Goal: Task Accomplishment & Management: Use online tool/utility

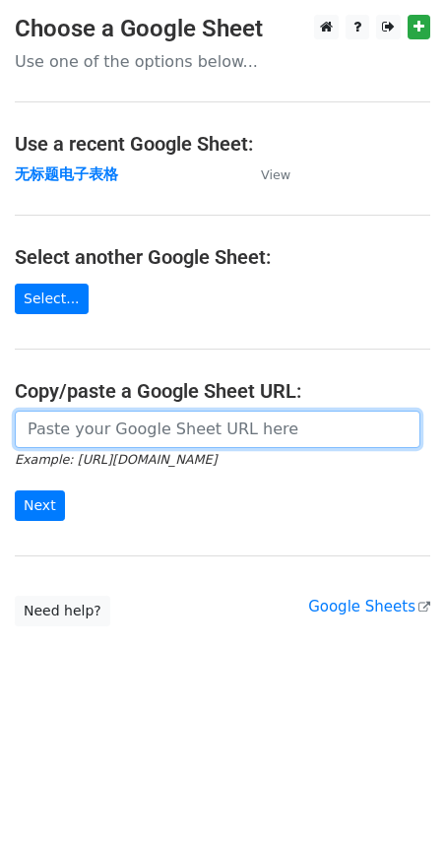
drag, startPoint x: 103, startPoint y: 439, endPoint x: 103, endPoint y: 422, distance: 16.7
click at [103, 439] on input "url" at bounding box center [218, 428] width 406 height 37
paste input "https://docs.google.com/spreadsheets/d/1JuArBifkyQXk_qW46SzlQ5JvpD4r_Sttl1bpQh7…"
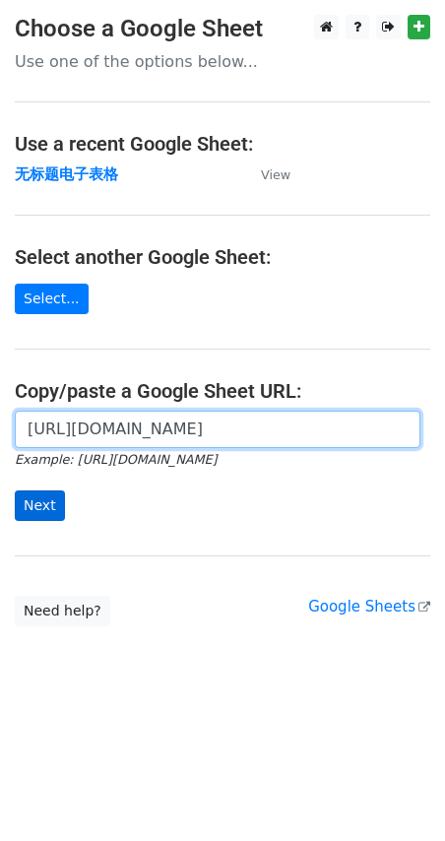
type input "https://docs.google.com/spreadsheets/d/1JuArBifkyQXk_qW46SzlQ5JvpD4r_Sttl1bpQh7…"
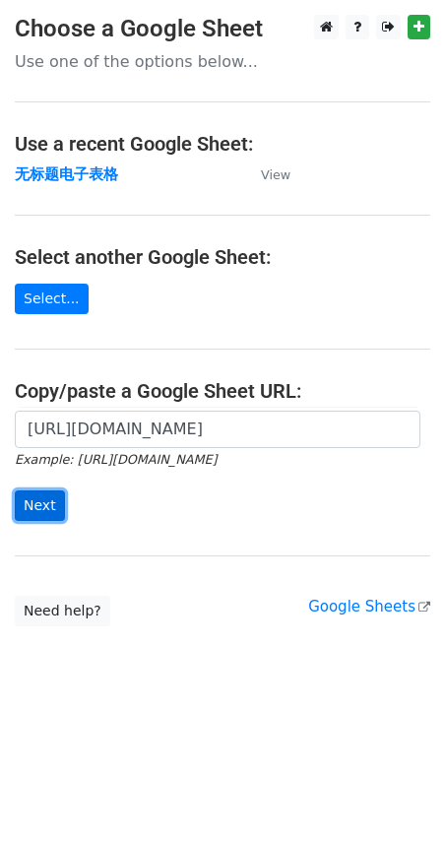
scroll to position [0, 0]
click at [38, 504] on input "Next" at bounding box center [40, 505] width 50 height 31
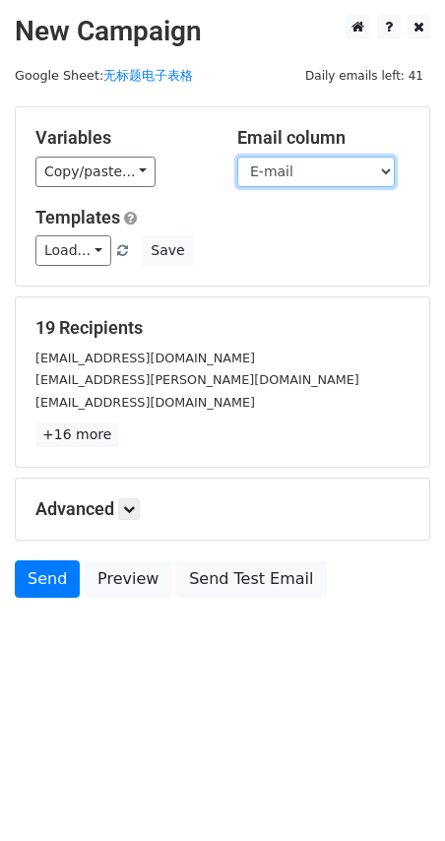
click at [349, 166] on select "Name E-mail" at bounding box center [316, 172] width 158 height 31
click at [237, 157] on select "Name E-mail" at bounding box center [316, 172] width 158 height 31
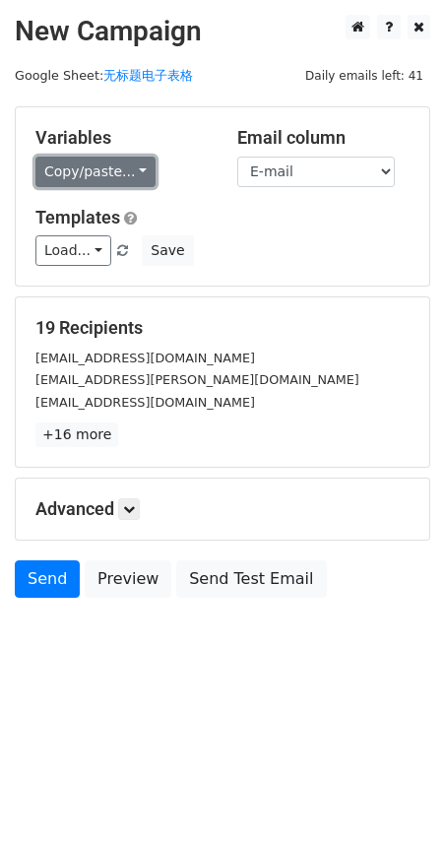
click at [142, 176] on link "Copy/paste..." at bounding box center [95, 172] width 120 height 31
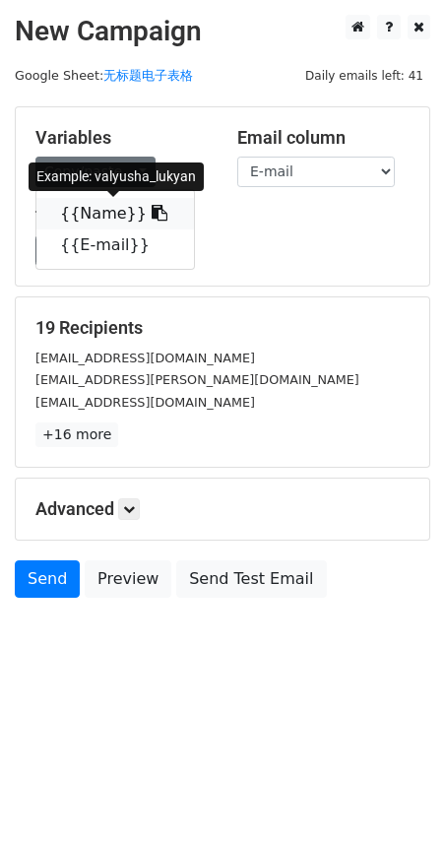
click at [100, 206] on link "{{Name}}" at bounding box center [115, 214] width 158 height 32
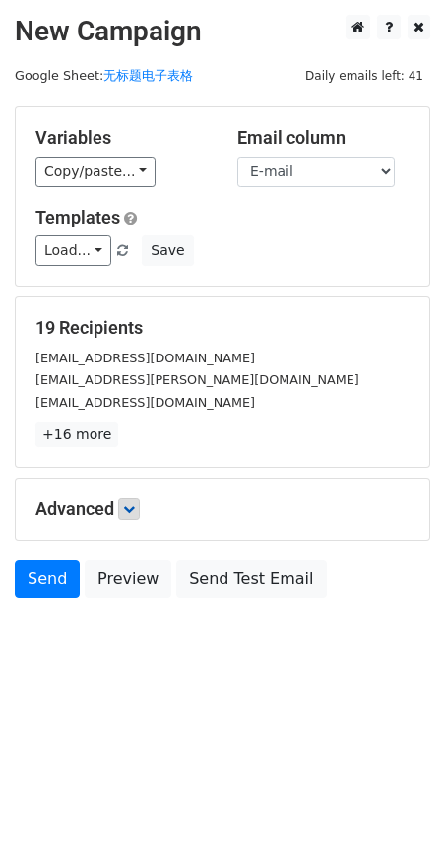
click at [121, 502] on h5 "Advanced" at bounding box center [222, 509] width 374 height 22
click at [130, 503] on icon at bounding box center [129, 509] width 12 height 12
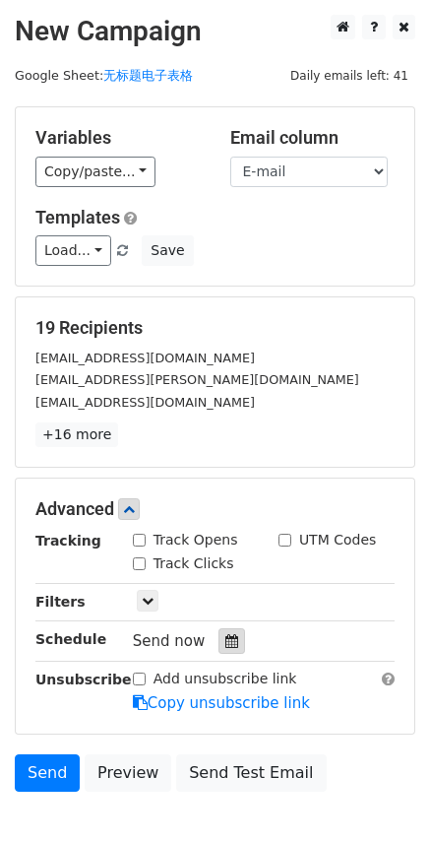
click at [225, 646] on icon at bounding box center [231, 641] width 13 height 14
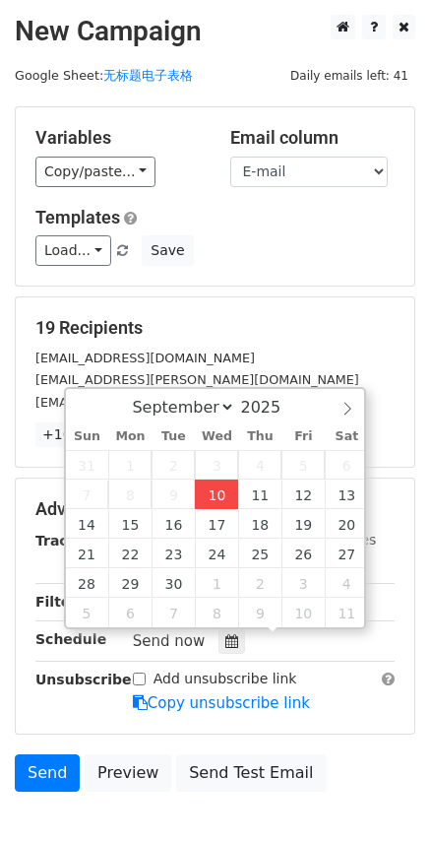
type input "[DATE] 17:57"
type input "05"
type input "57"
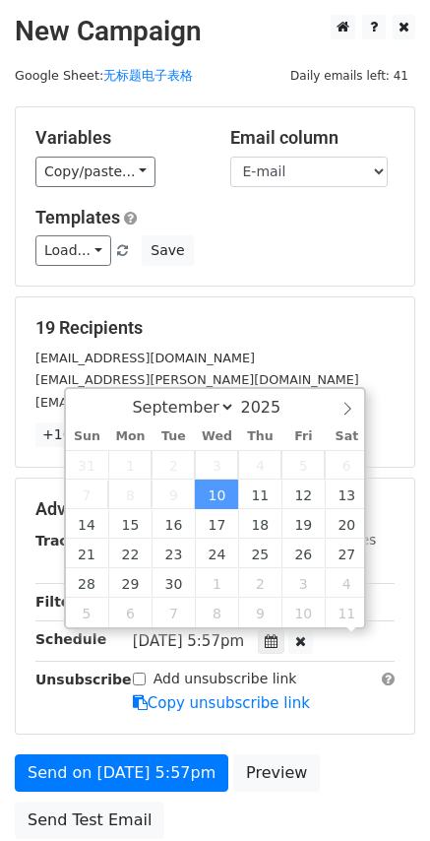
scroll to position [1, 0]
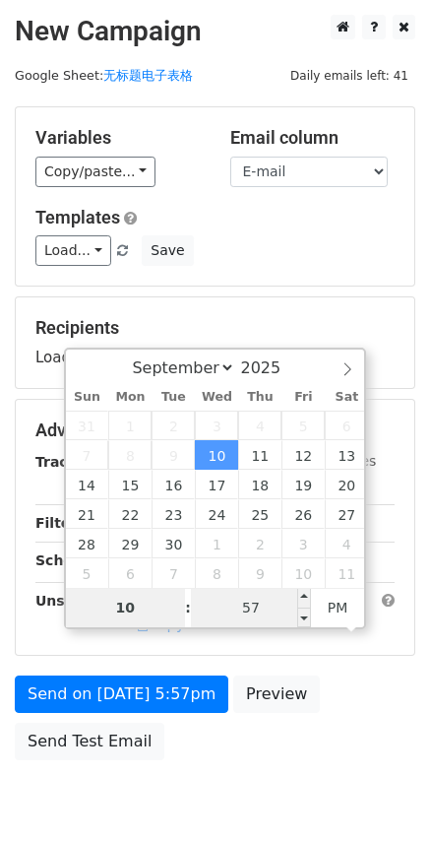
type input "10"
type input "[DATE] 22:57"
click at [234, 605] on input "57" at bounding box center [251, 607] width 120 height 39
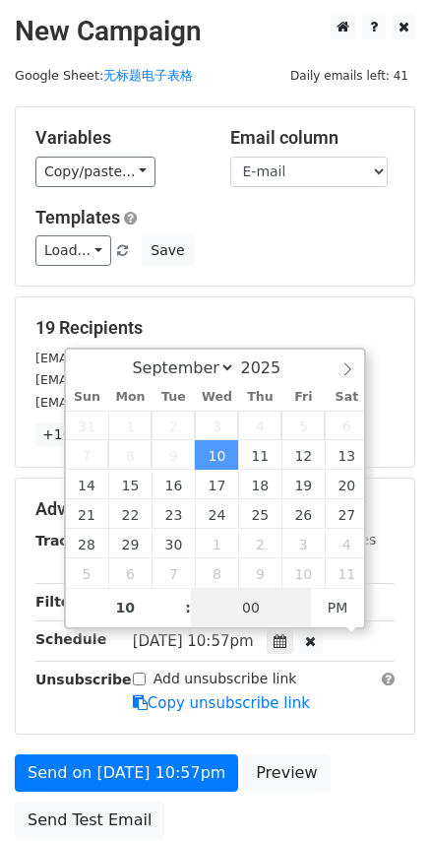
type input "00"
type input "[DATE] 22:00"
click at [382, 732] on div "Advanced Tracking Track Opens UTM Codes Track Clicks Filters Only include sprea…" at bounding box center [215, 605] width 399 height 255
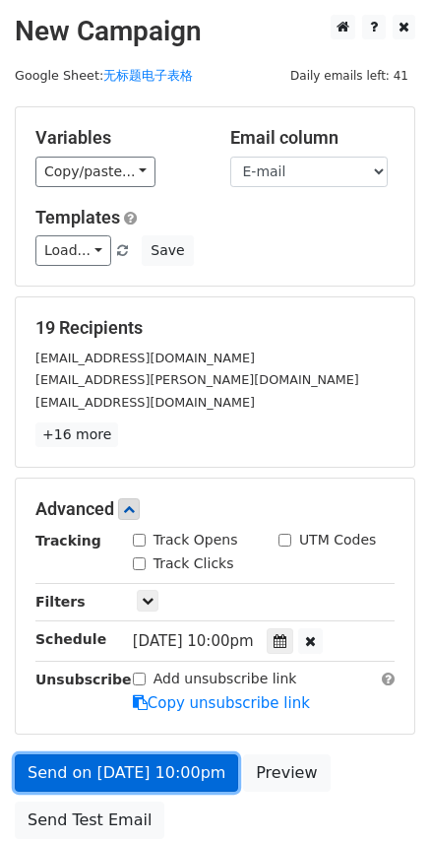
click at [117, 778] on link "Send on [DATE] 10:00pm" at bounding box center [126, 772] width 223 height 37
click at [138, 768] on link "Send on [DATE] 10:00pm" at bounding box center [126, 772] width 223 height 37
click at [161, 775] on link "Send on [DATE] 10:00pm" at bounding box center [126, 772] width 223 height 37
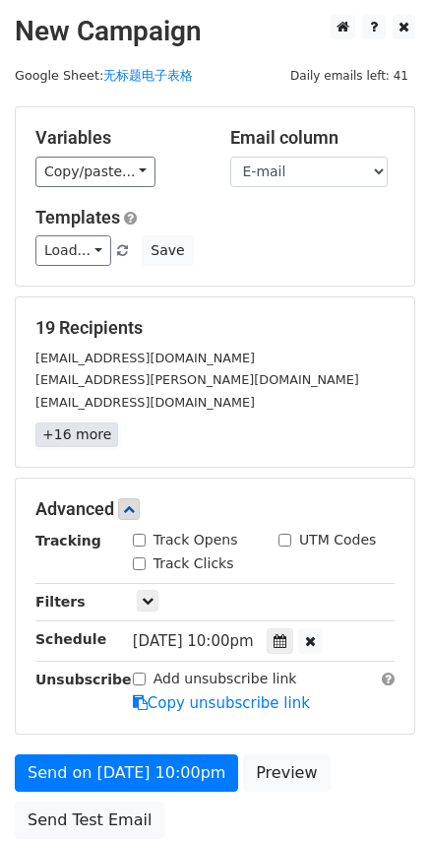
click at [95, 431] on link "+16 more" at bounding box center [76, 434] width 83 height 25
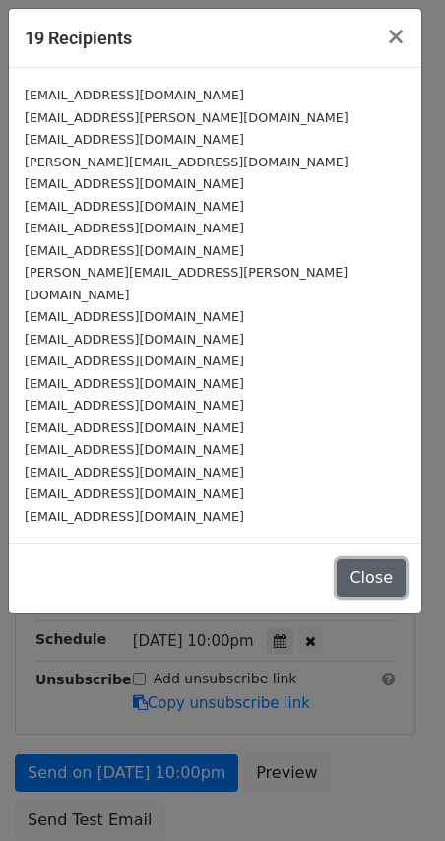
click at [380, 568] on button "Close" at bounding box center [371, 577] width 69 height 37
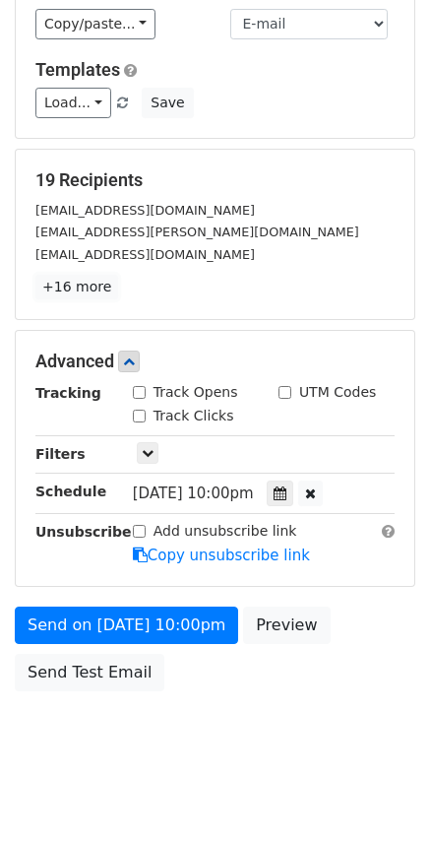
scroll to position [165, 0]
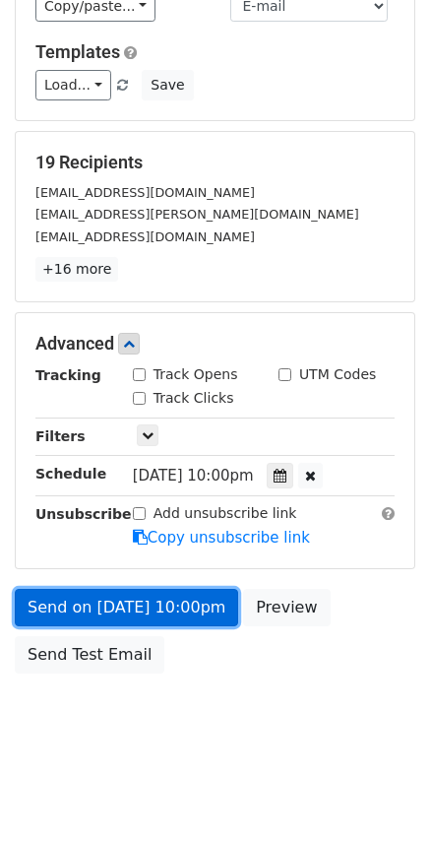
click at [165, 612] on link "Send on [DATE] 10:00pm" at bounding box center [126, 607] width 223 height 37
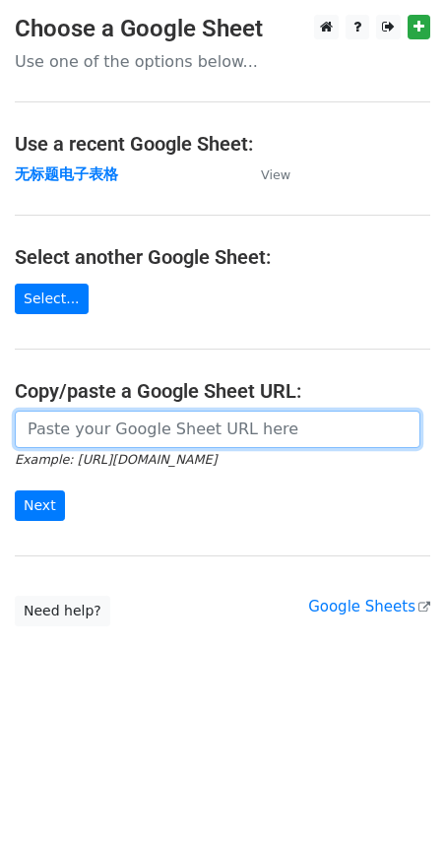
click at [63, 418] on input "url" at bounding box center [218, 428] width 406 height 37
paste input "https://docs.google.com/spreadsheets/d/1JuArBifkyQXk_qW46SzlQ5JvpD4r_Sttl1bpQh7…"
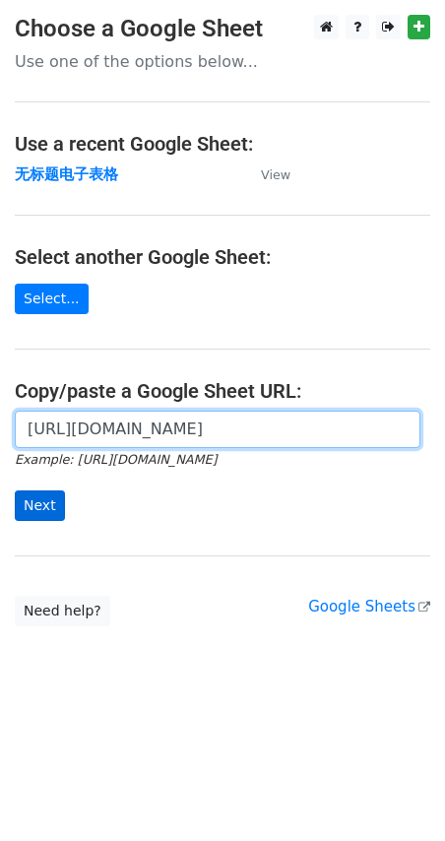
type input "https://docs.google.com/spreadsheets/d/1JuArBifkyQXk_qW46SzlQ5JvpD4r_Sttl1bpQh7…"
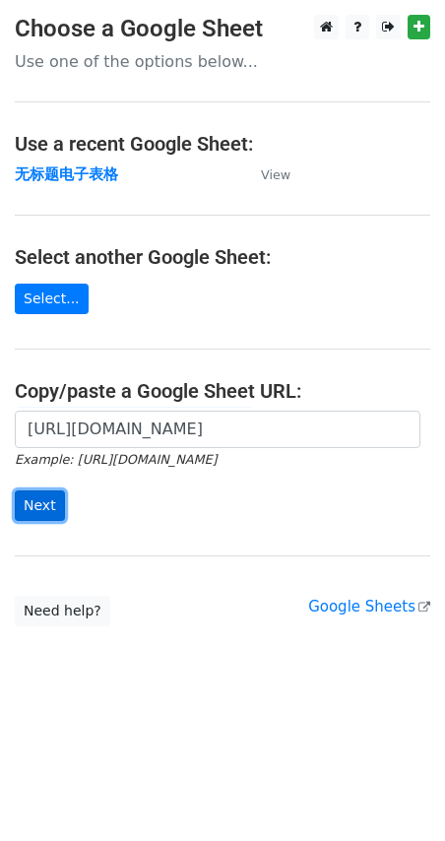
scroll to position [0, 0]
click at [43, 505] on input "Next" at bounding box center [40, 505] width 50 height 31
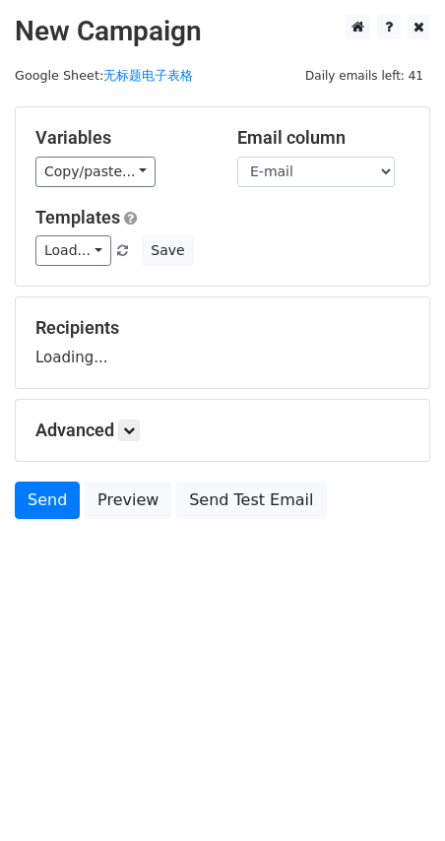
click at [276, 155] on div "Email column Name E-mail" at bounding box center [323, 157] width 202 height 60
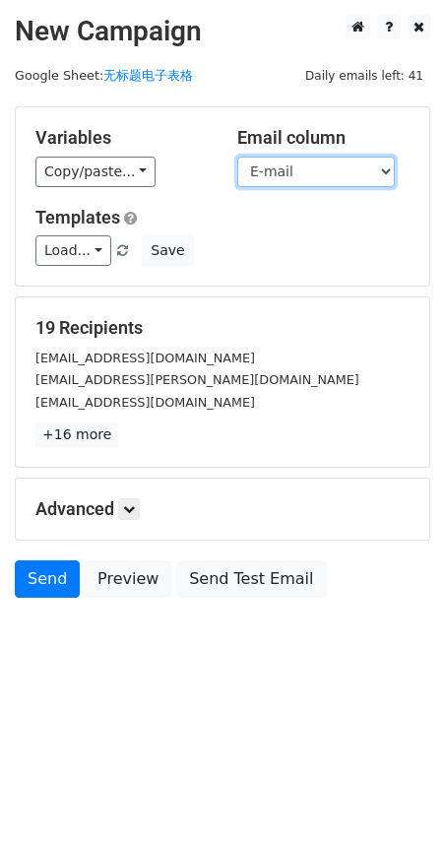
click at [284, 162] on select "Name E-mail" at bounding box center [316, 172] width 158 height 31
click at [237, 157] on select "Name E-mail" at bounding box center [316, 172] width 158 height 31
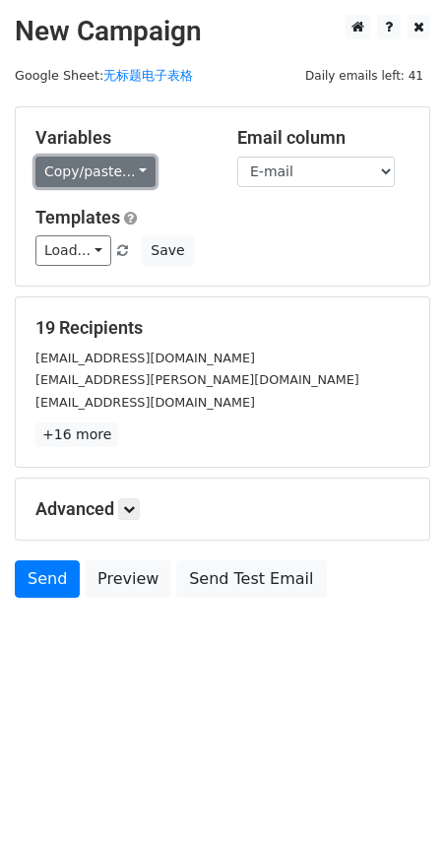
click at [120, 165] on link "Copy/paste..." at bounding box center [95, 172] width 120 height 31
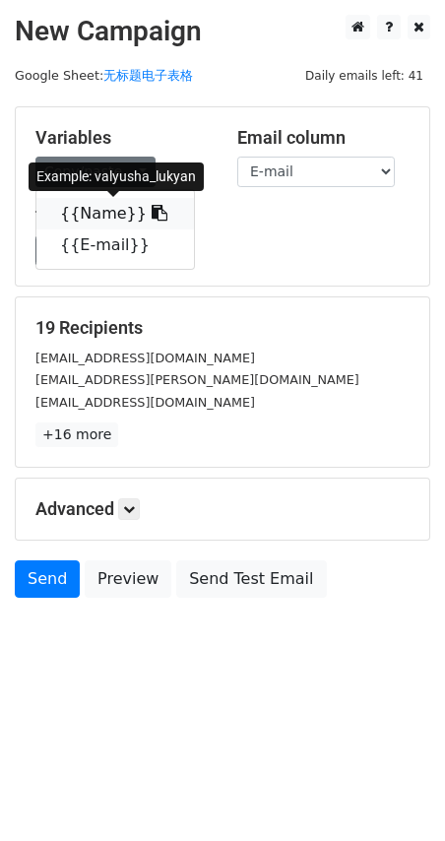
click at [118, 211] on link "{{Name}}" at bounding box center [115, 214] width 158 height 32
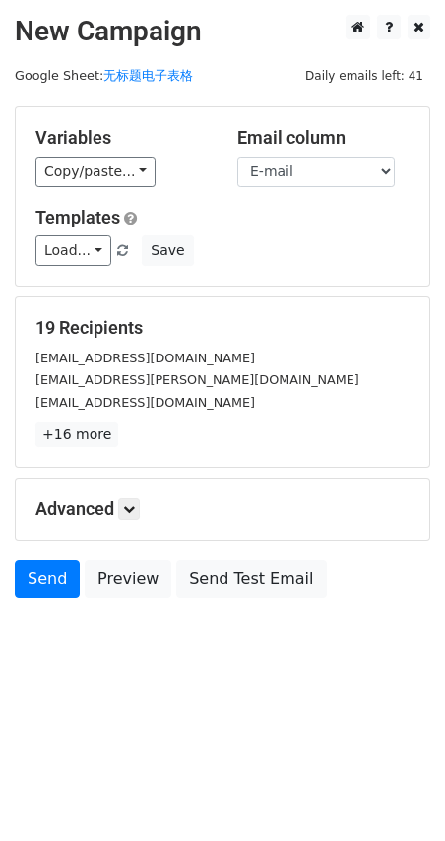
drag, startPoint x: 145, startPoint y: 505, endPoint x: 133, endPoint y: 505, distance: 11.8
click at [143, 505] on h5 "Advanced" at bounding box center [222, 509] width 374 height 22
click at [133, 505] on icon at bounding box center [129, 509] width 12 height 12
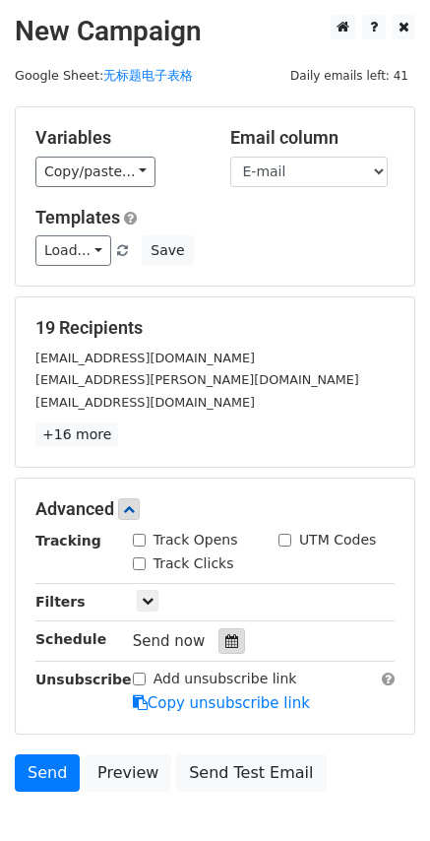
click at [227, 636] on icon at bounding box center [231, 641] width 13 height 14
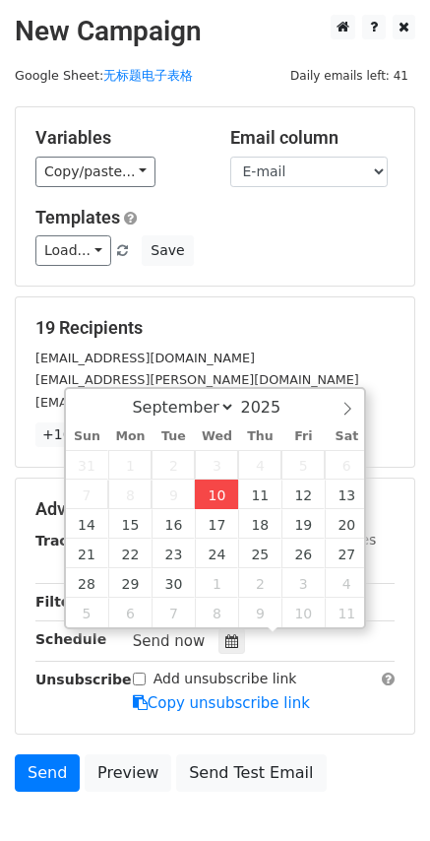
type input "2025-09-10 18:01"
type input "06"
type input "01"
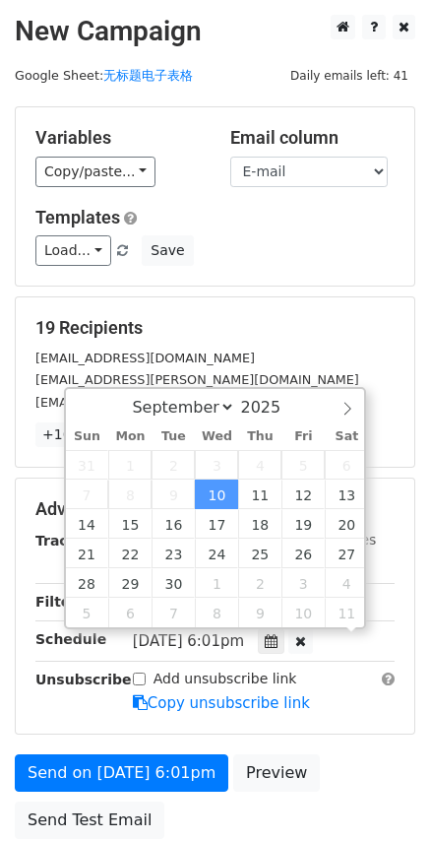
scroll to position [1, 0]
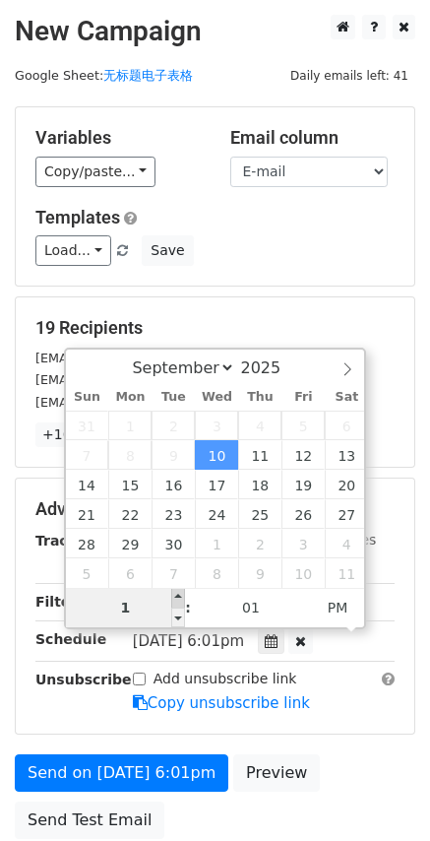
type input "10"
type input "2025-09-10 22:01"
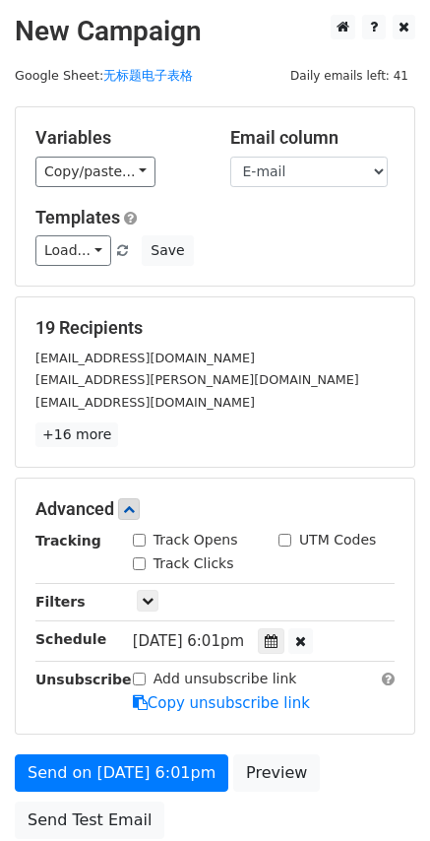
click at [65, 709] on div "Unsubscribe" at bounding box center [69, 690] width 97 height 45
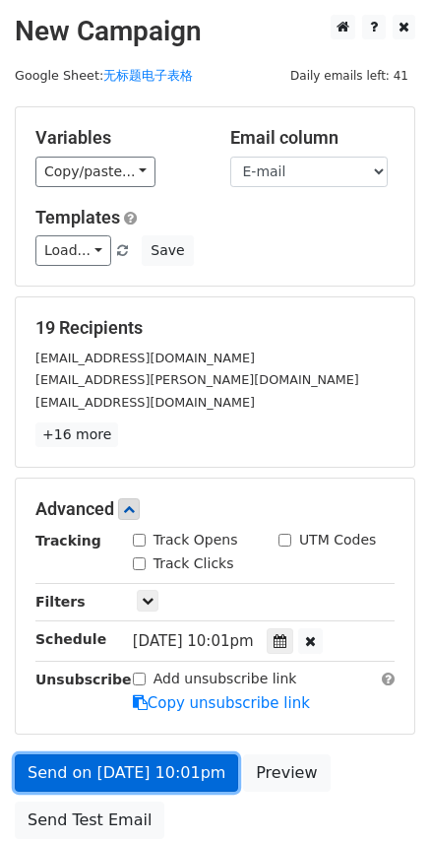
click at [100, 778] on link "Send on Sep 10 at 10:01pm" at bounding box center [126, 772] width 223 height 37
